Goal: Task Accomplishment & Management: Manage account settings

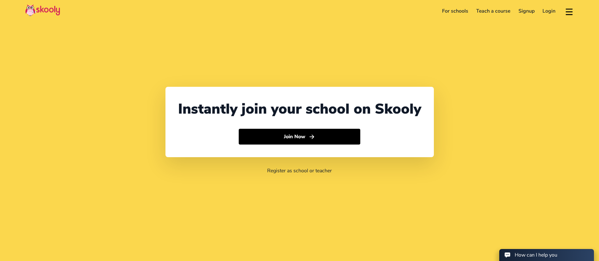
click at [554, 11] on link "Login" at bounding box center [549, 11] width 21 height 10
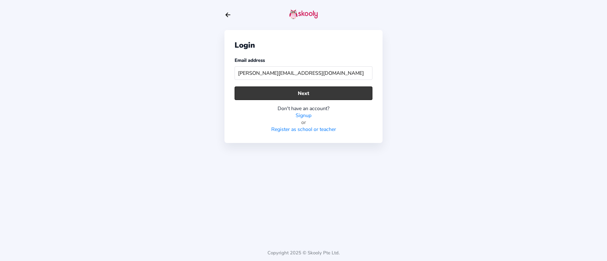
type input "[PERSON_NAME][EMAIL_ADDRESS][DOMAIN_NAME]"
drag, startPoint x: 326, startPoint y: 89, endPoint x: 325, endPoint y: 93, distance: 3.8
click at [326, 92] on button "Next" at bounding box center [303, 94] width 138 height 14
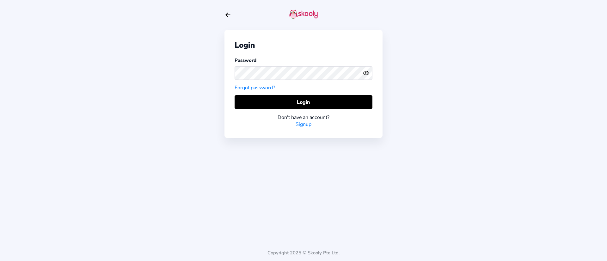
click at [324, 83] on div "Password Forgot password?" at bounding box center [303, 74] width 138 height 34
click at [325, 94] on div "Login Password Forgot password? Login Don't have an account? Signup" at bounding box center [303, 84] width 158 height 108
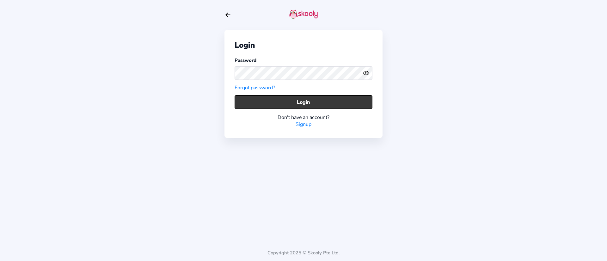
click at [322, 105] on button "Login" at bounding box center [303, 102] width 138 height 14
